Goal: Transaction & Acquisition: Purchase product/service

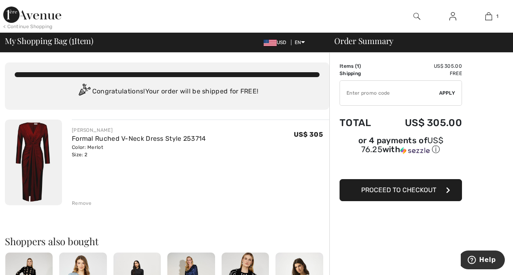
click at [415, 186] on span "Proceed to Checkout" at bounding box center [398, 190] width 75 height 8
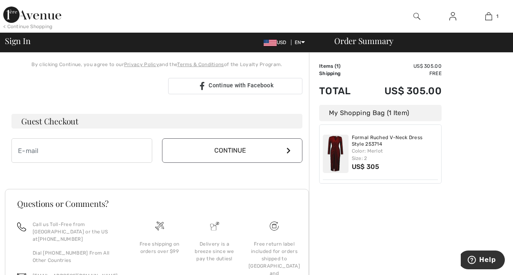
scroll to position [196, 0]
click at [76, 148] on input "email" at bounding box center [81, 150] width 141 height 24
type input "[EMAIL_ADDRESS][DOMAIN_NAME]"
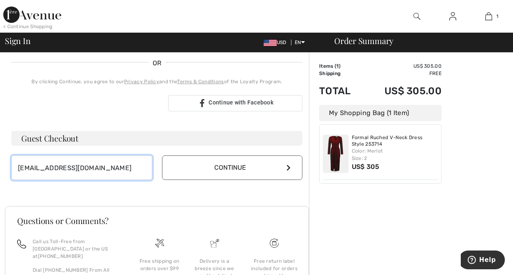
scroll to position [252, 0]
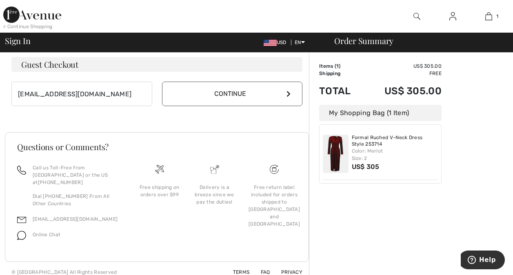
click at [230, 93] on button "Continue" at bounding box center [232, 94] width 141 height 24
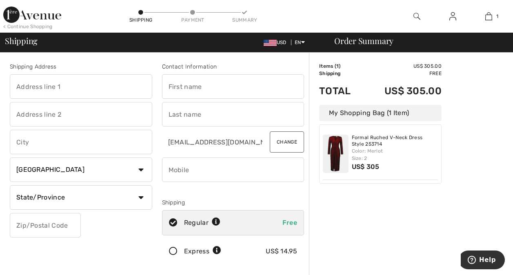
type input "9940 Dunegrass Way, Saint John, Indiana 46373, United States"
type input "Saint John"
select select "US"
select select "IN"
type input "46373"
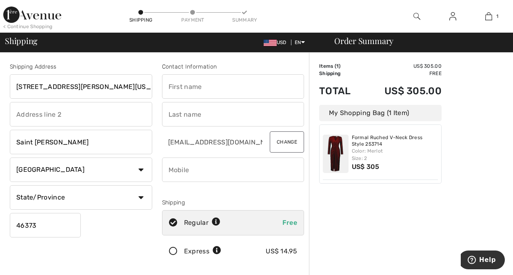
type input "Monica"
type input "branchik"
type input "6184075680"
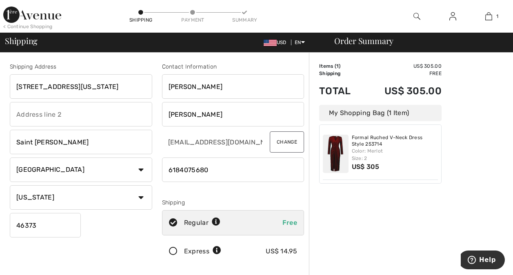
drag, startPoint x: 69, startPoint y: 85, endPoint x: 4, endPoint y: 87, distance: 64.5
type input "9940 Dunegrass Way, Saint John, Indiana 46373, United States"
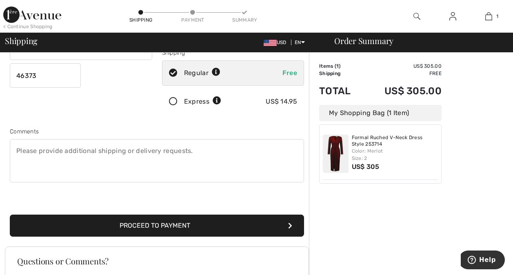
scroll to position [150, 0]
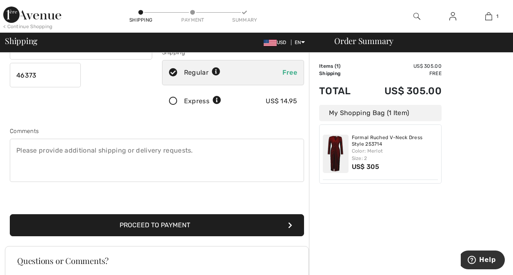
click at [149, 222] on button "Proceed to Payment" at bounding box center [157, 225] width 294 height 22
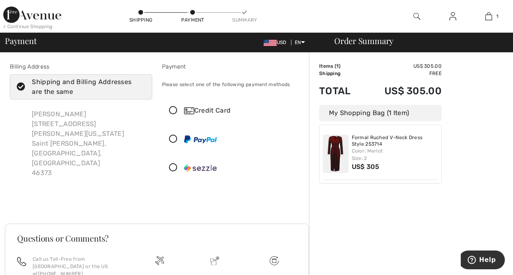
click at [172, 141] on icon at bounding box center [173, 139] width 22 height 9
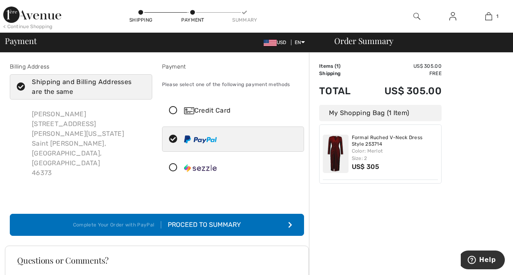
click at [232, 221] on div "Proceed to Summary" at bounding box center [201, 225] width 80 height 10
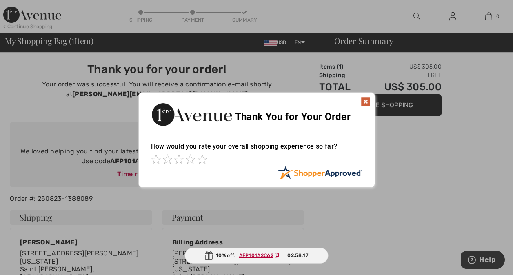
click at [364, 102] on img at bounding box center [365, 102] width 10 height 10
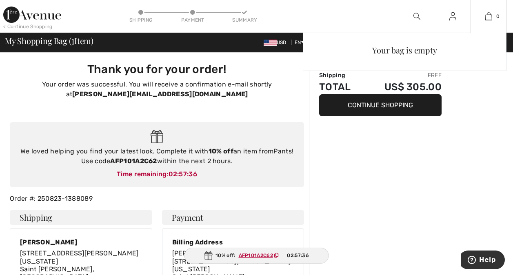
click at [474, 131] on div "Your bag is empty" at bounding box center [404, 105] width 203 height 145
